Goal: Check status: Check status

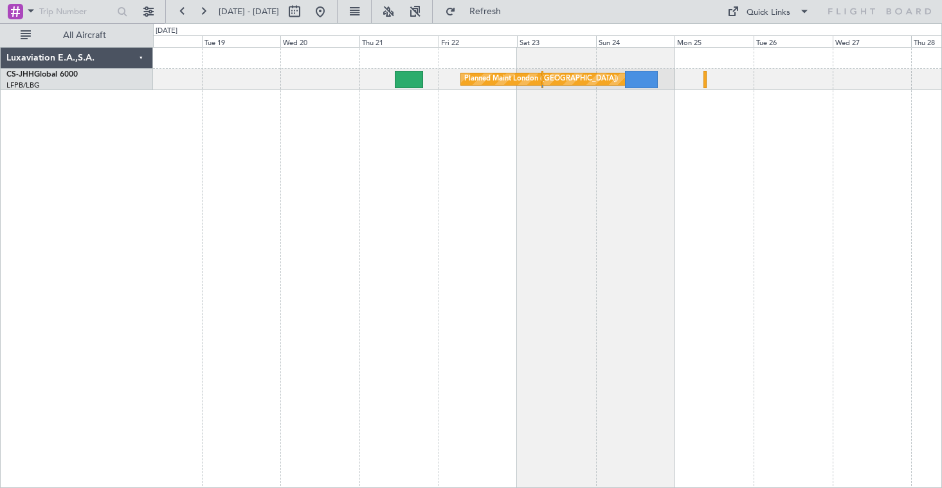
click at [2, 170] on div "Planned Maint London (Biggin Hill) Luxaviation E.A.,S.A. CS-JHH Global 6000 LFP…" at bounding box center [471, 255] width 942 height 464
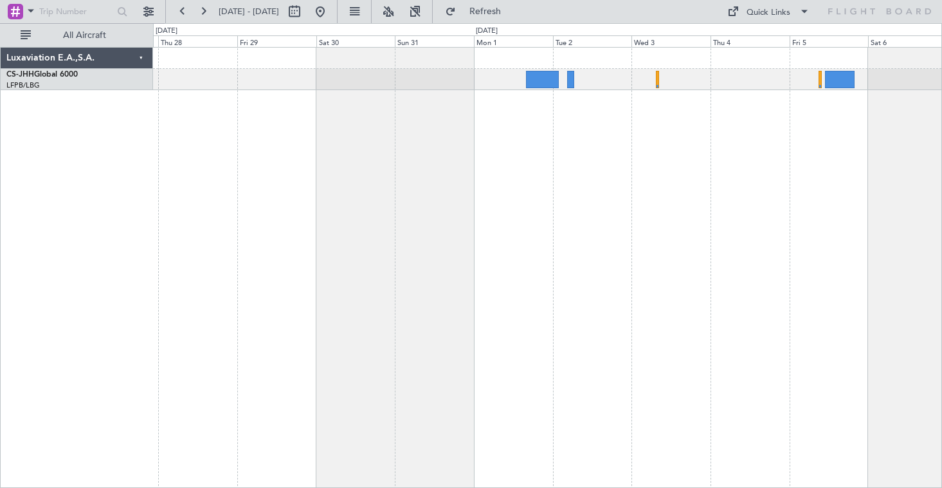
click at [0, 134] on html "24 Aug 2025 - 03 Sep 2025 Refresh Quick Links All Aircraft Luxaviation E.A.,S.A…" at bounding box center [471, 244] width 942 height 488
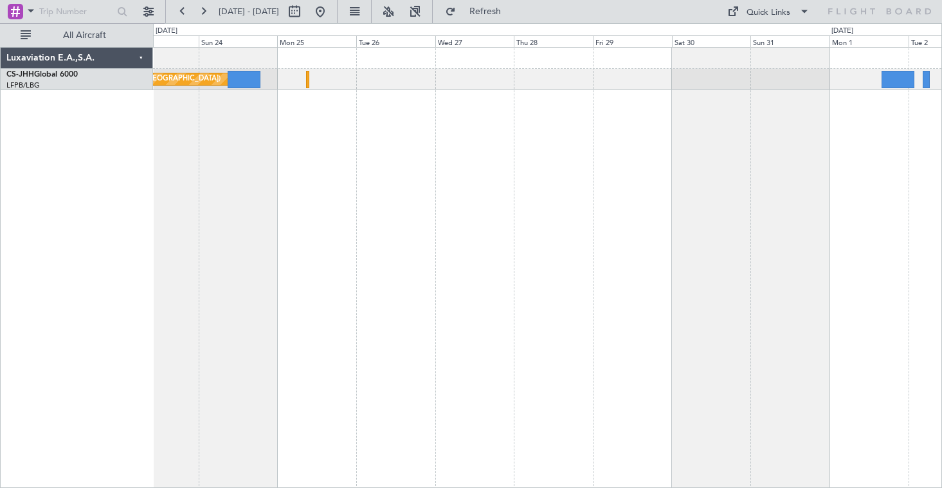
click at [726, 219] on div "Planned Maint London (Biggin Hill)" at bounding box center [547, 267] width 789 height 441
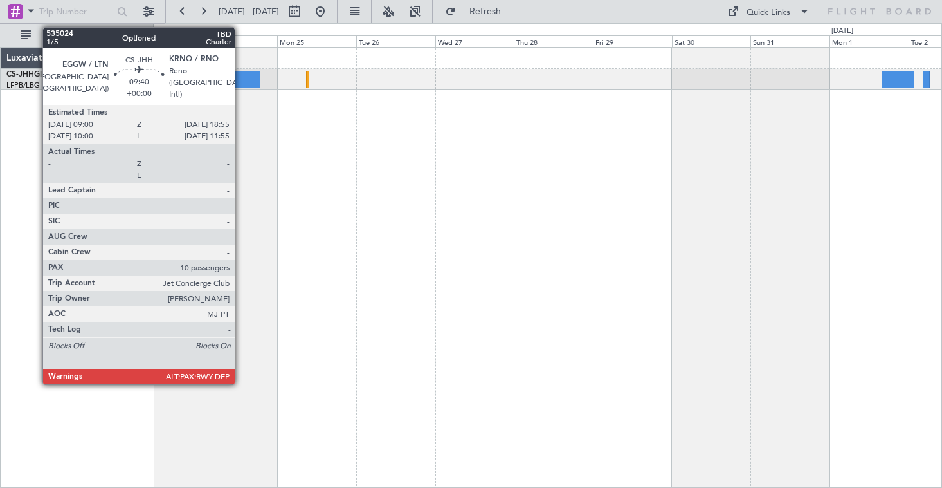
click at [241, 84] on div at bounding box center [244, 79] width 33 height 17
